Goal: Communication & Community: Answer question/provide support

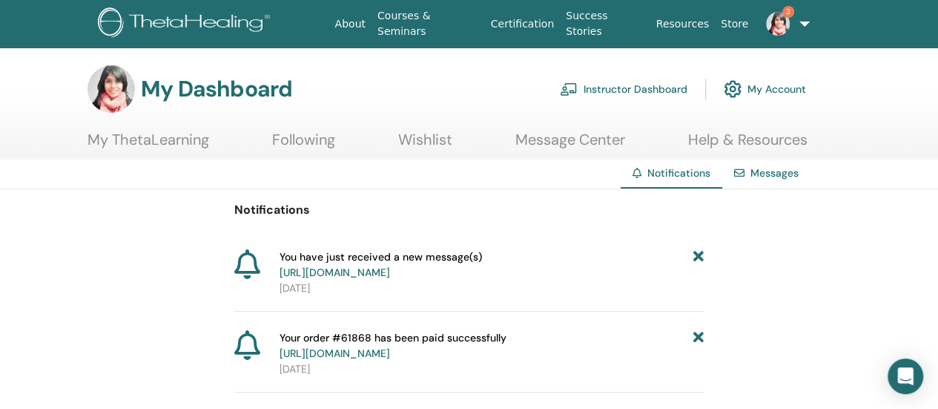
click at [390, 274] on link "https://member.thetahealing.com/message-center/messages/6fb447b8-f88e-4048-800d…" at bounding box center [335, 271] width 110 height 13
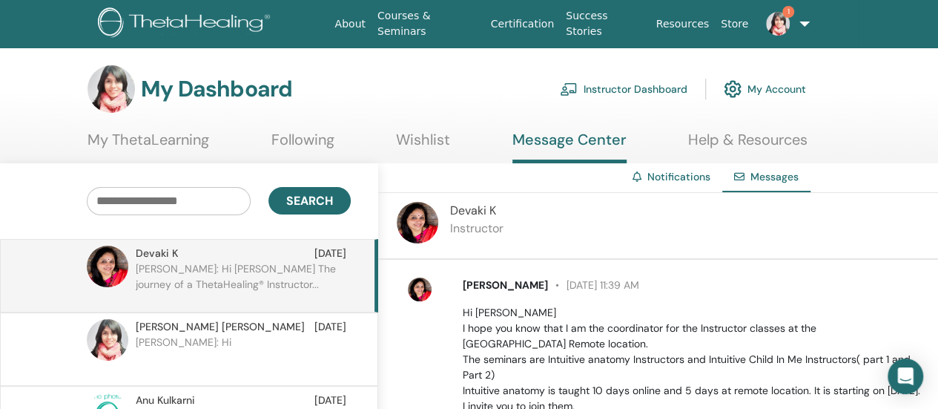
scroll to position [39, 0]
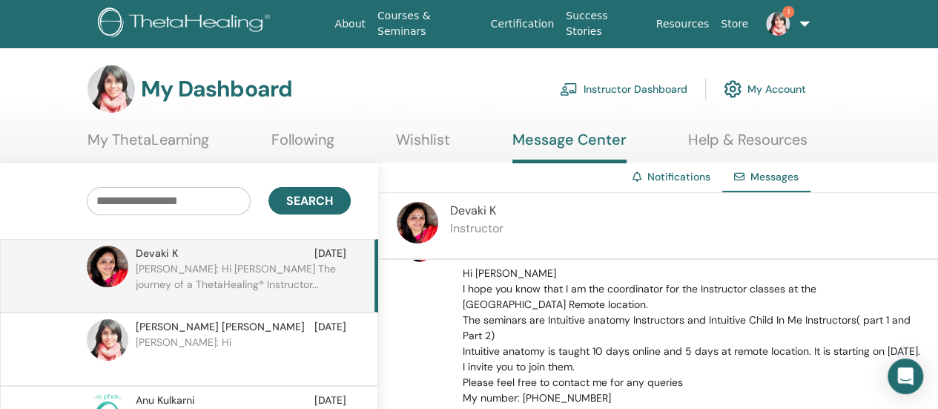
click at [670, 336] on p "Hi Swetha I hope you know that I am the coordinator for the Instructor classes …" at bounding box center [692, 358] width 458 height 187
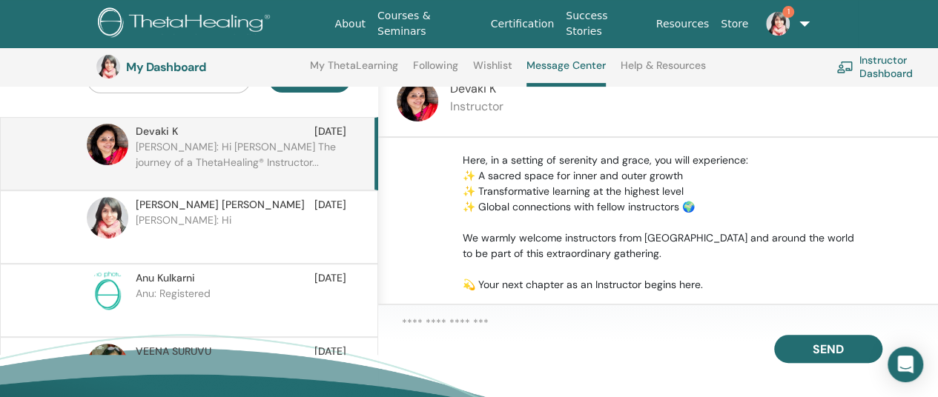
scroll to position [148, 0]
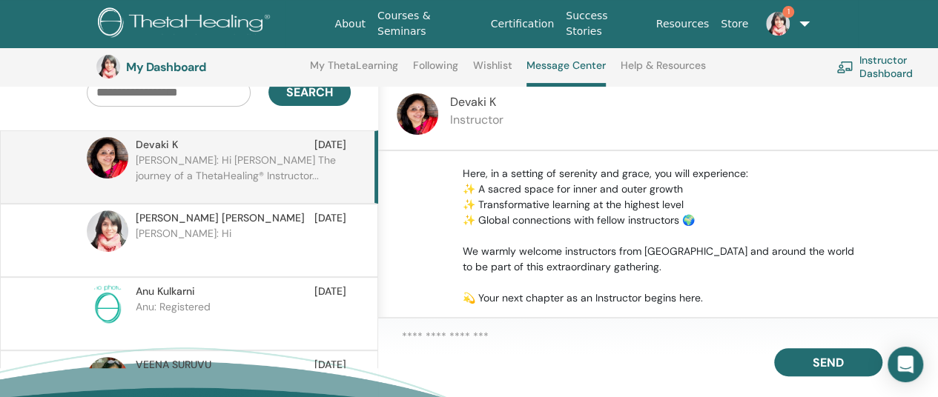
click at [234, 169] on p "Devaki: Hi Swetha The journey of a ThetaHealing® Instructor..." at bounding box center [243, 175] width 215 height 44
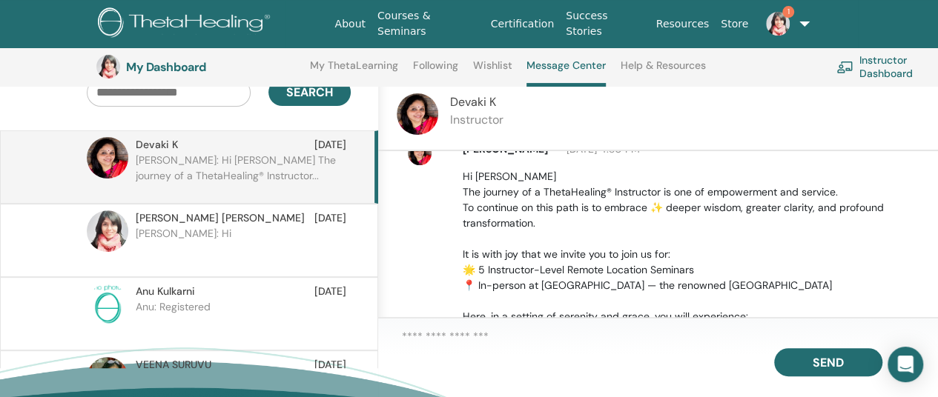
scroll to position [306, 0]
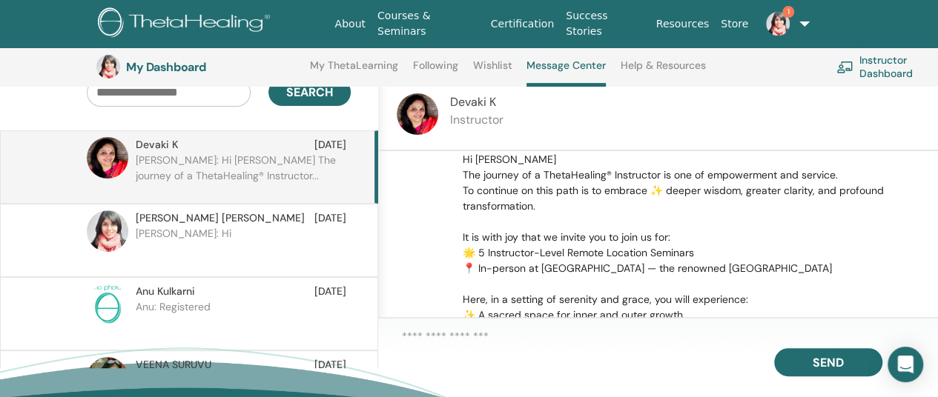
click at [570, 340] on textarea at bounding box center [670, 337] width 536 height 19
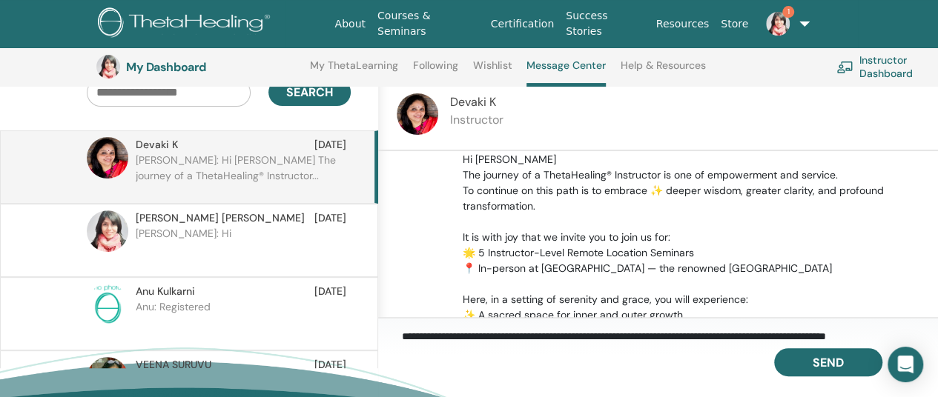
scroll to position [12, 0]
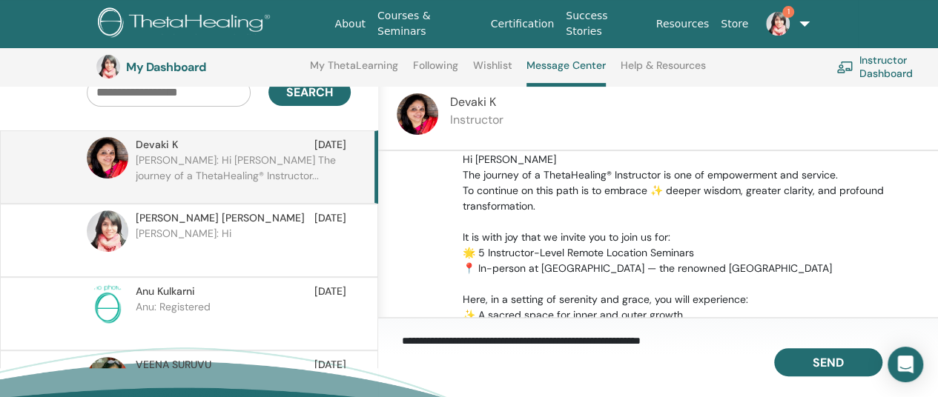
click at [881, 344] on textarea "**********" at bounding box center [670, 338] width 536 height 20
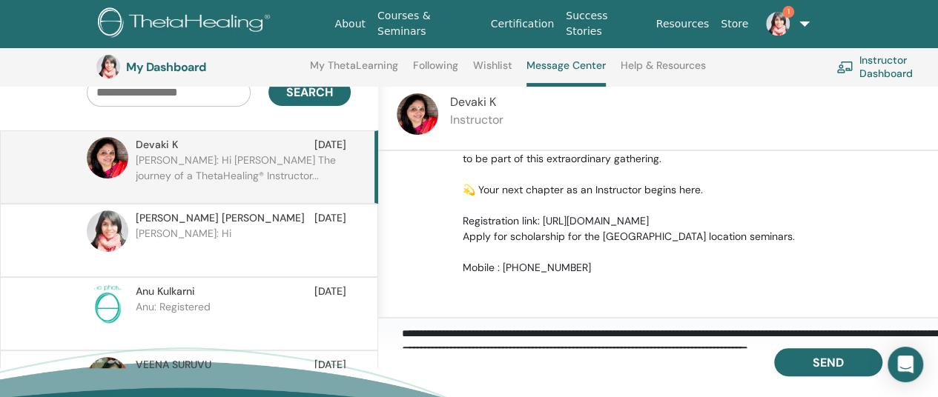
scroll to position [0, 0]
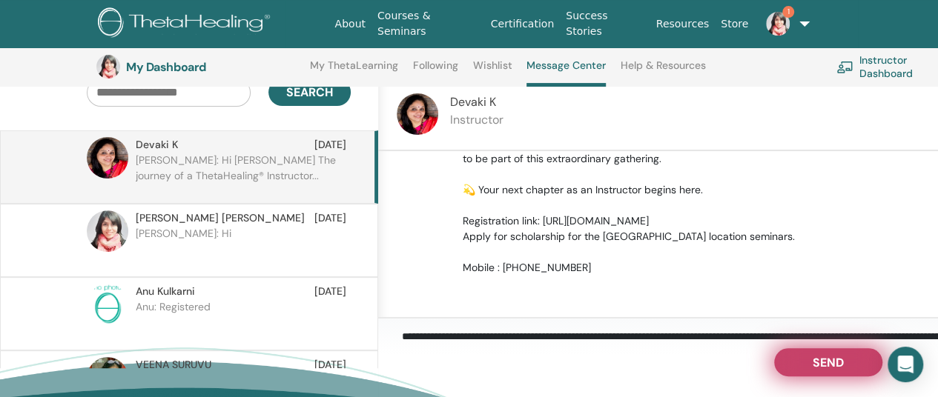
type textarea "**********"
click at [804, 370] on button "Send" at bounding box center [828, 362] width 108 height 28
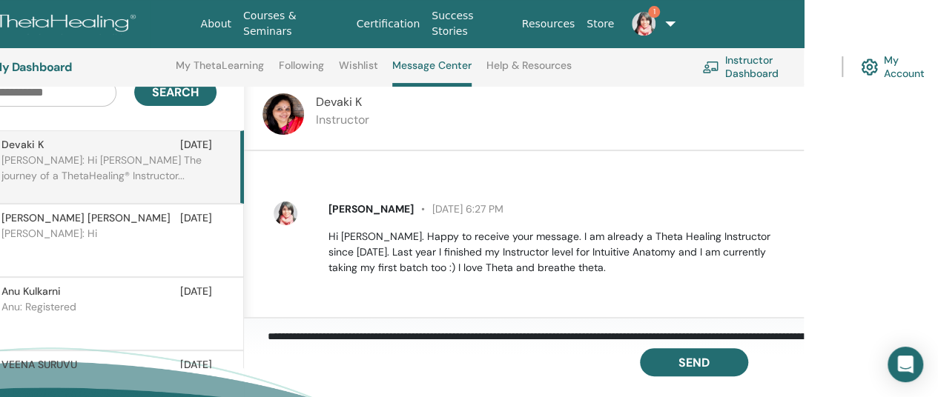
scroll to position [673, 0]
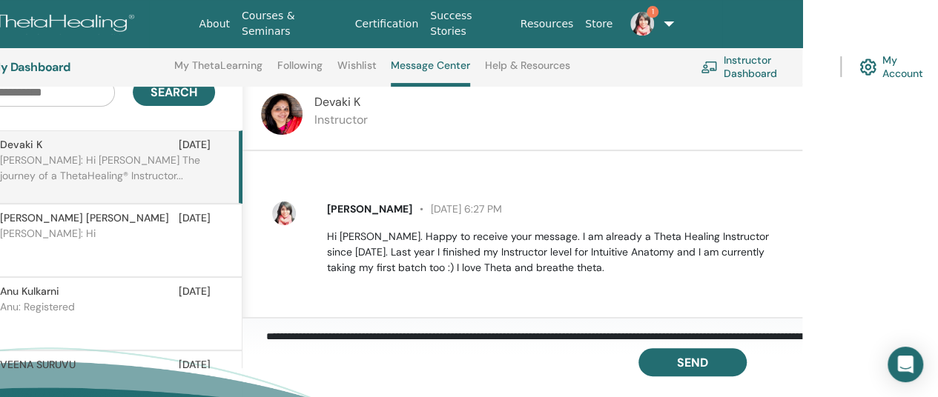
click at [641, 14] on img at bounding box center [642, 24] width 24 height 24
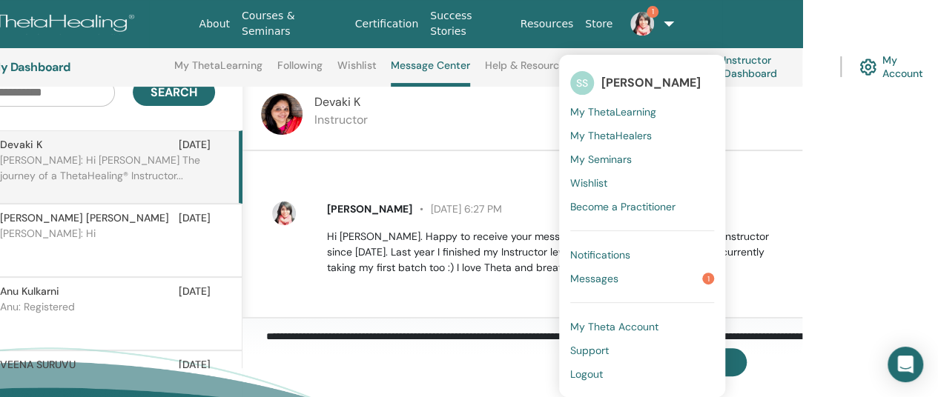
click at [592, 282] on span "Messages" at bounding box center [594, 278] width 48 height 13
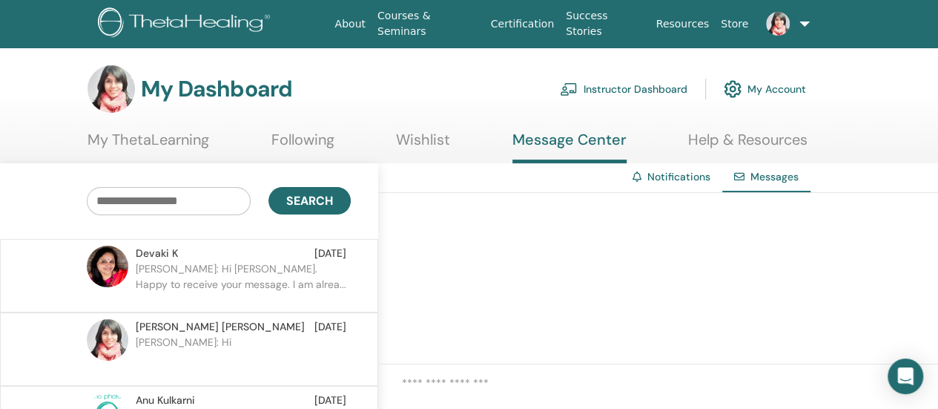
click at [638, 90] on link "Instructor Dashboard" at bounding box center [624, 89] width 128 height 33
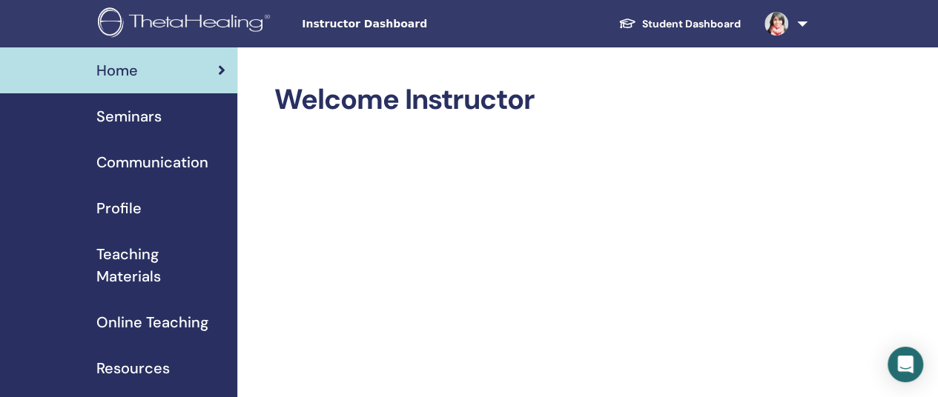
click at [124, 256] on span "Teaching Materials" at bounding box center [160, 265] width 129 height 44
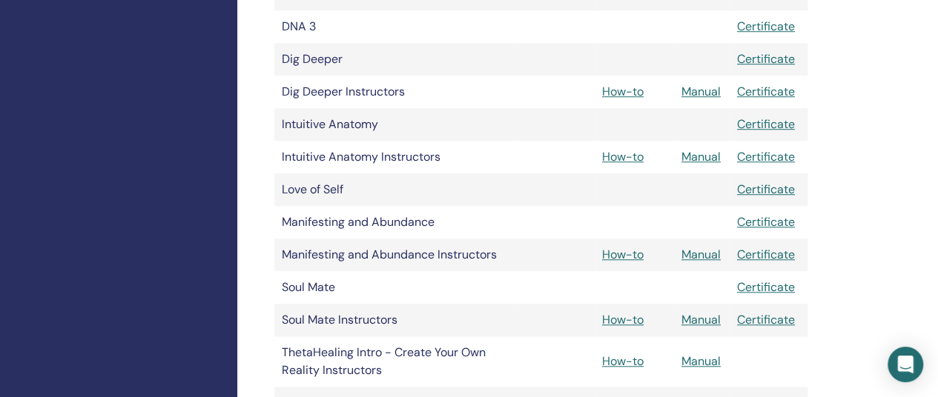
scroll to position [585, 0]
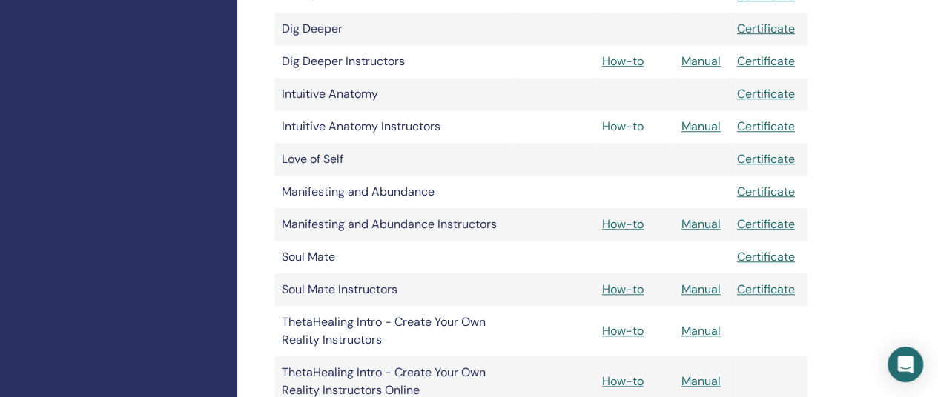
click at [626, 128] on link "How-to" at bounding box center [623, 127] width 42 height 16
